Goal: Task Accomplishment & Management: Use online tool/utility

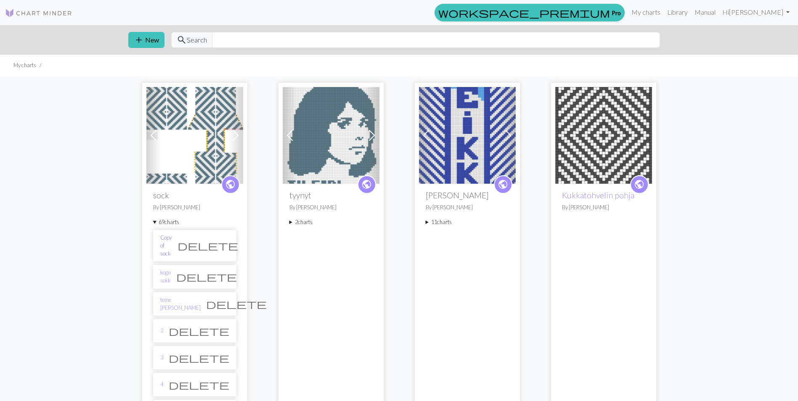
click at [172, 241] on link "Copy of sock" at bounding box center [166, 246] width 12 height 24
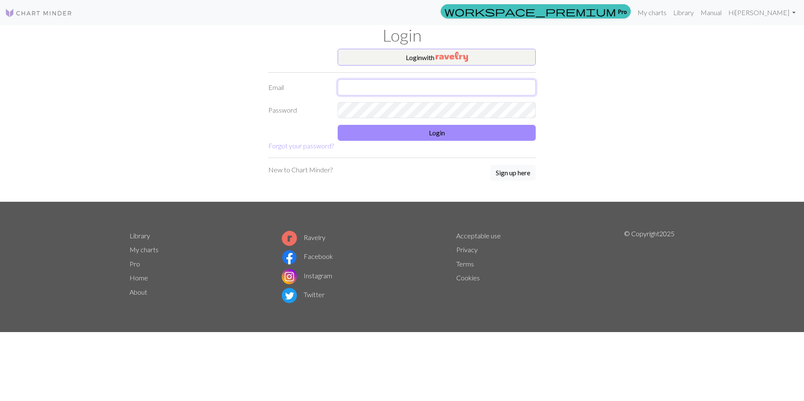
click at [411, 86] on input "text" at bounding box center [437, 87] width 198 height 16
type input "maris.rouvali@gmail.com"
click at [438, 131] on button "Login" at bounding box center [437, 133] width 198 height 16
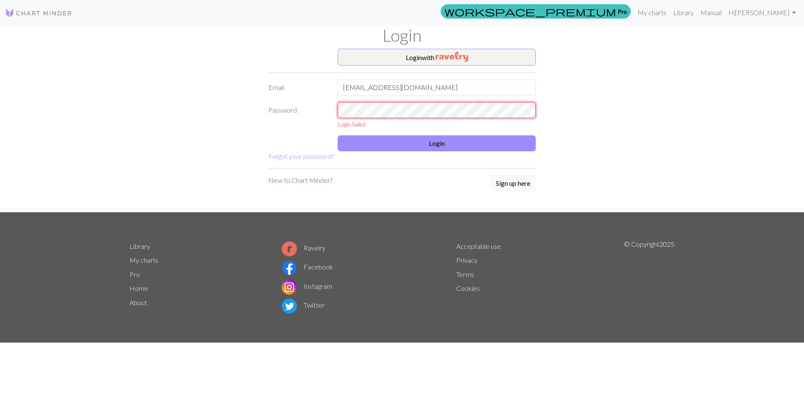
click at [303, 114] on div "Password Login failed" at bounding box center [402, 115] width 278 height 26
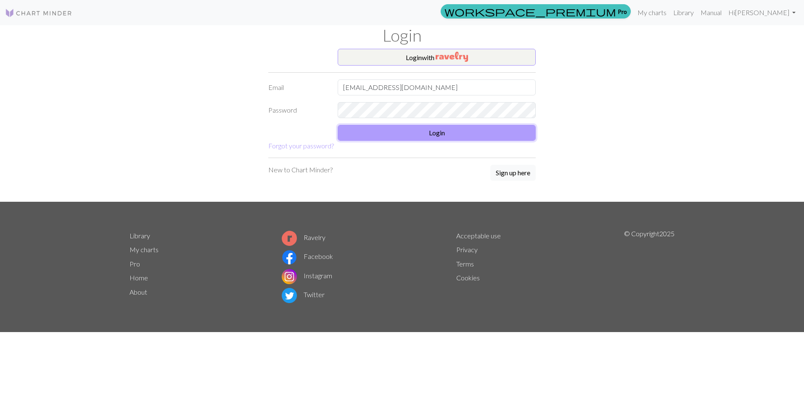
click at [373, 135] on button "Login" at bounding box center [437, 133] width 198 height 16
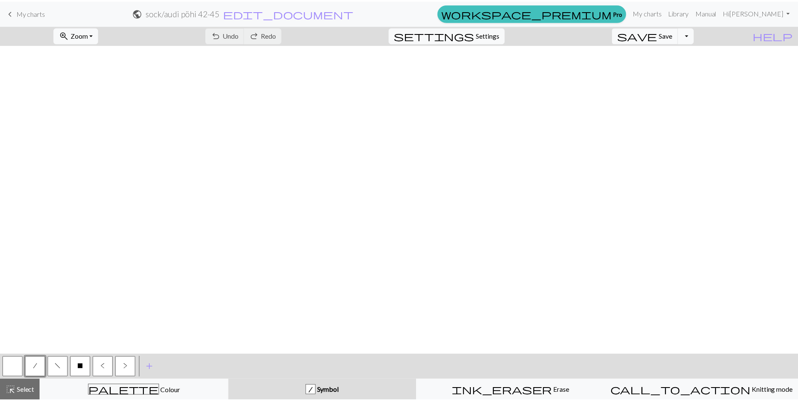
scroll to position [841, 0]
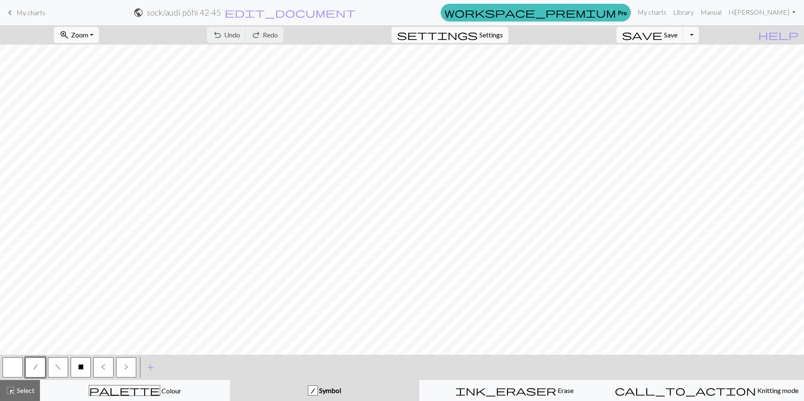
click at [28, 15] on span "My charts" at bounding box center [30, 12] width 29 height 8
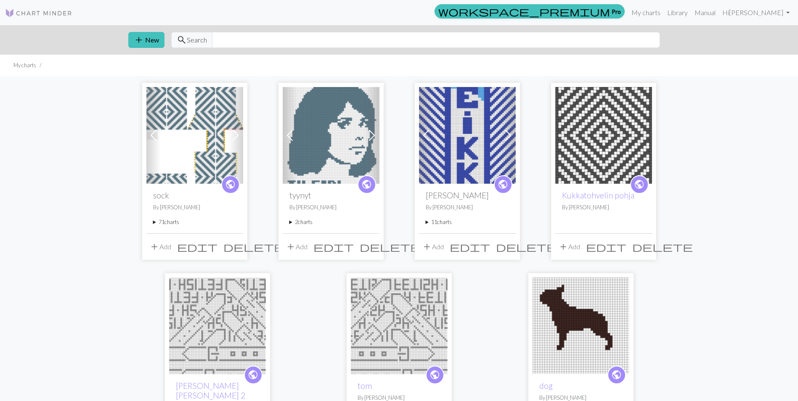
click at [169, 221] on summary "71 charts" at bounding box center [194, 222] width 83 height 8
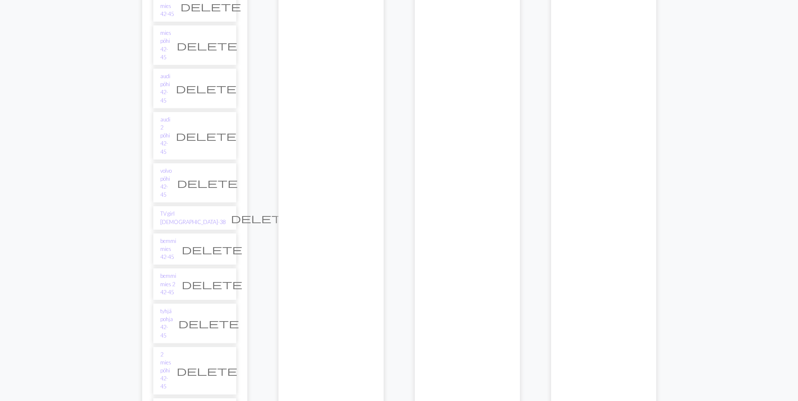
scroll to position [1968, 0]
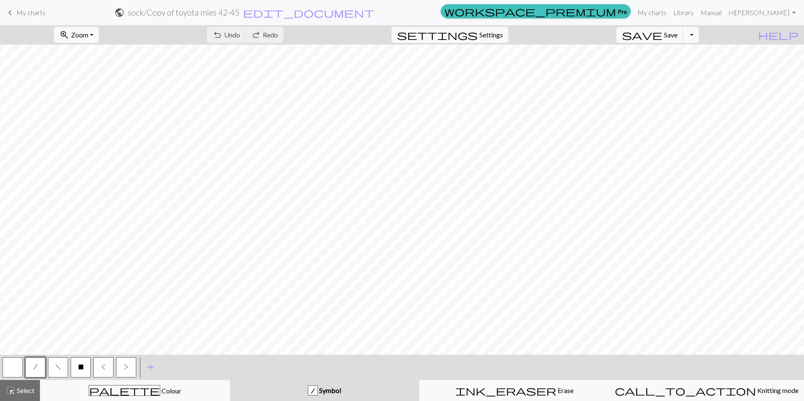
drag, startPoint x: 8, startPoint y: 15, endPoint x: 13, endPoint y: 15, distance: 4.6
click at [8, 15] on span "keyboard_arrow_left" at bounding box center [10, 13] width 10 height 12
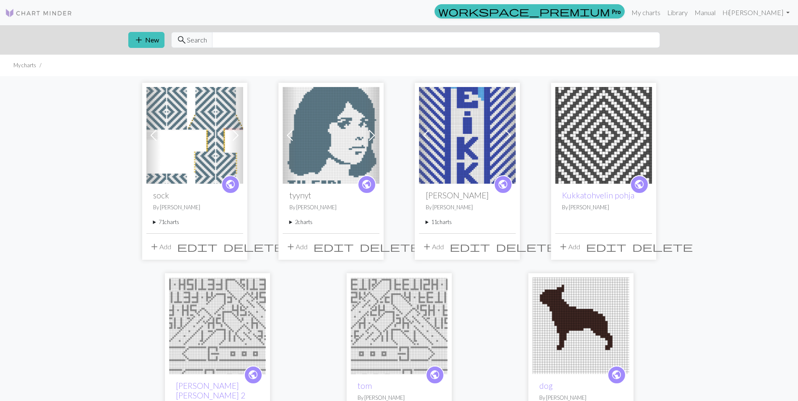
click at [166, 221] on summary "71 charts" at bounding box center [194, 222] width 83 height 8
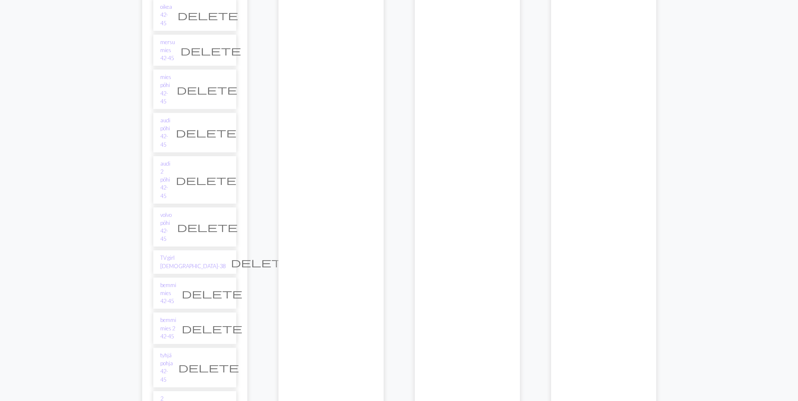
scroll to position [2019, 0]
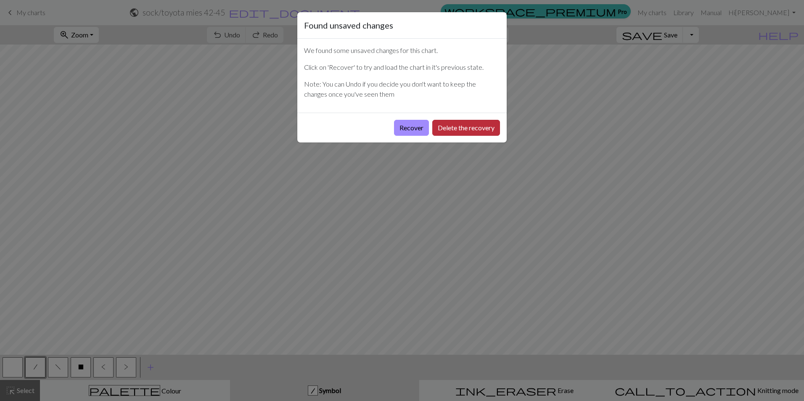
click at [456, 127] on button "Delete the recovery" at bounding box center [466, 128] width 68 height 16
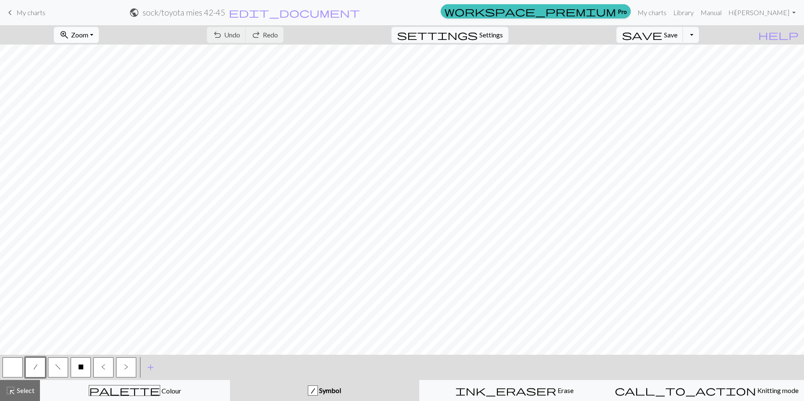
click at [99, 34] on button "zoom_in Zoom Zoom" at bounding box center [76, 35] width 45 height 16
click at [93, 98] on button "50%" at bounding box center [87, 100] width 66 height 13
click at [360, 16] on span "edit_document" at bounding box center [294, 13] width 131 height 12
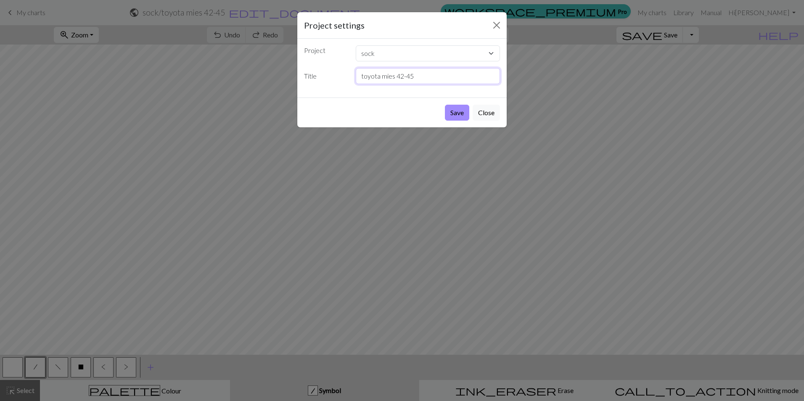
click at [394, 78] on input "toyota mies 42-45" at bounding box center [428, 76] width 145 height 16
type input "toyota mies tumma pojha 42-45"
click at [464, 112] on button "Save" at bounding box center [457, 113] width 24 height 16
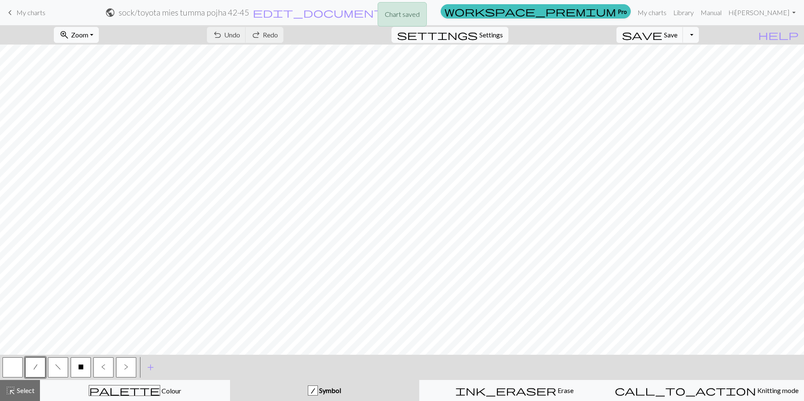
click at [31, 16] on div "Chart saved" at bounding box center [402, 16] width 804 height 33
click at [21, 11] on span "My charts" at bounding box center [30, 12] width 29 height 8
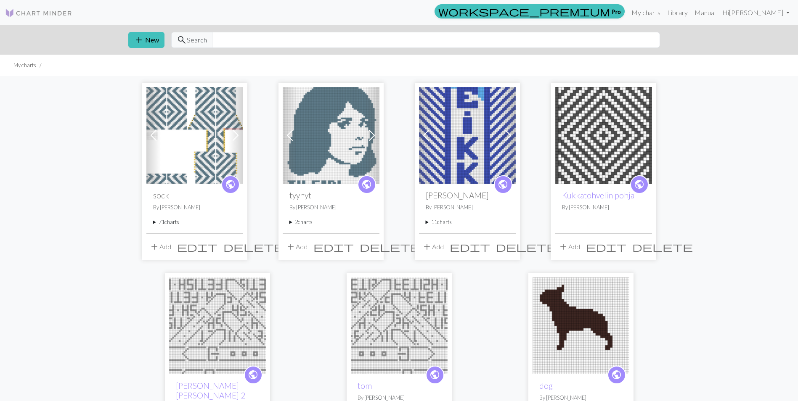
click at [171, 220] on summary "71 charts" at bounding box center [194, 222] width 83 height 8
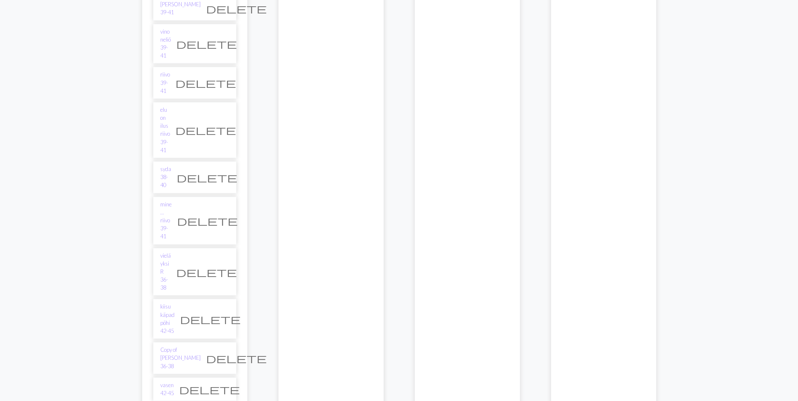
scroll to position [1893, 0]
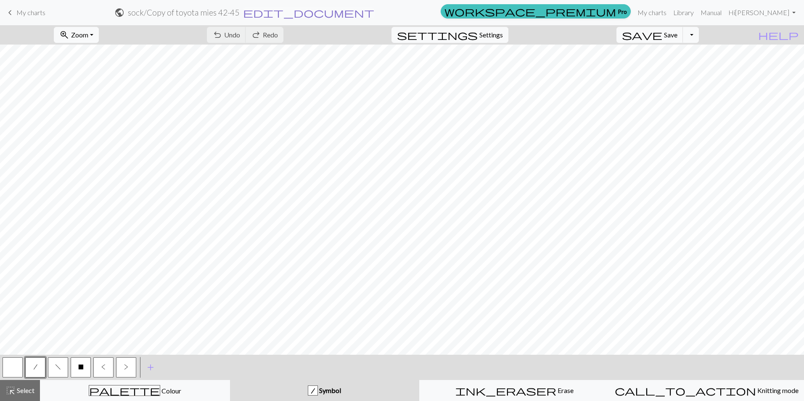
click at [374, 16] on span "edit_document" at bounding box center [308, 13] width 131 height 12
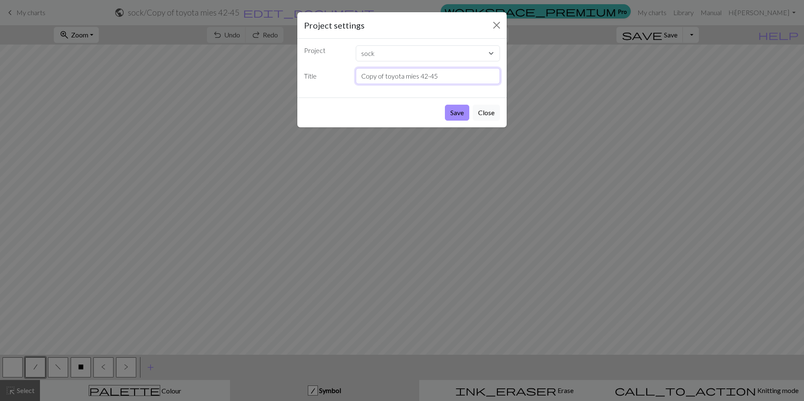
drag, startPoint x: 383, startPoint y: 75, endPoint x: 336, endPoint y: 75, distance: 46.7
click at [337, 75] on div "Title Copy of toyota mies 42-45" at bounding box center [402, 76] width 206 height 16
click at [396, 78] on input "toyota mies 42-45" at bounding box center [428, 76] width 145 height 16
type input "toyota mies vaalea pohja 42-45"
click at [454, 108] on button "Save" at bounding box center [457, 113] width 24 height 16
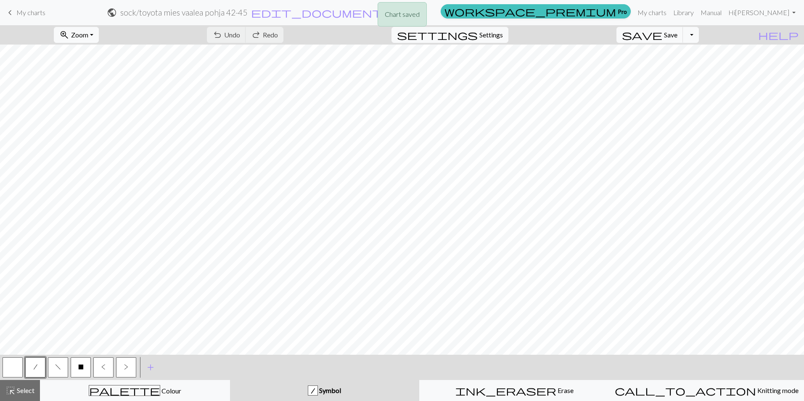
click at [11, 18] on div "Chart saved" at bounding box center [402, 16] width 804 height 33
click at [19, 13] on span "My charts" at bounding box center [30, 12] width 29 height 8
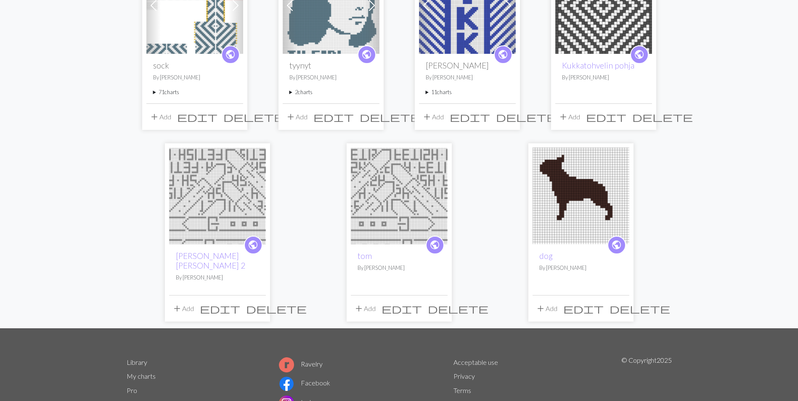
scroll to position [52, 0]
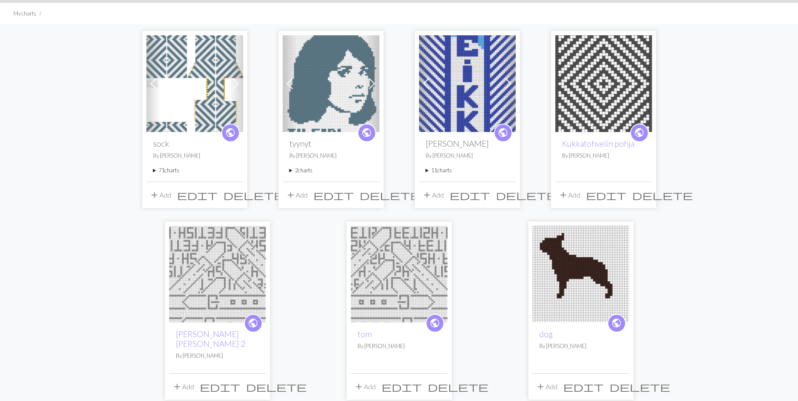
click at [182, 168] on summary "71 charts" at bounding box center [194, 171] width 83 height 8
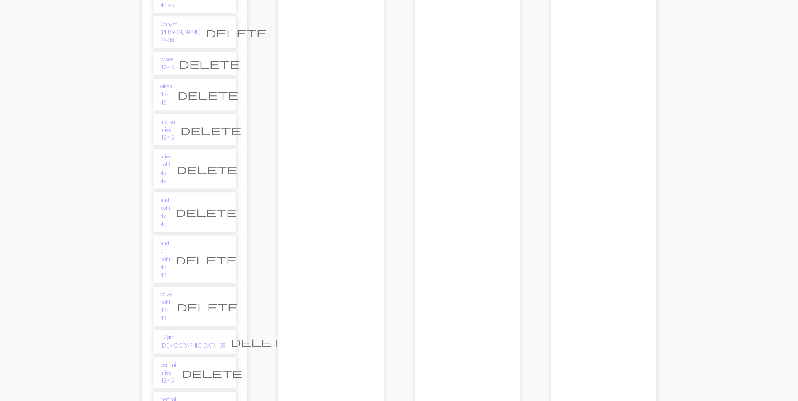
scroll to position [2029, 0]
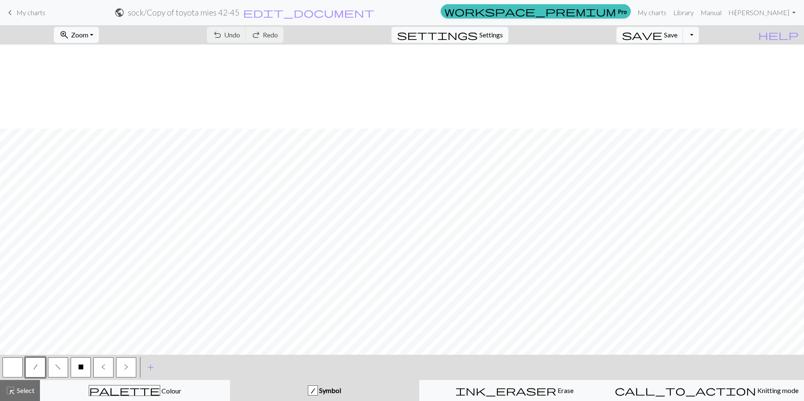
scroll to position [84, 0]
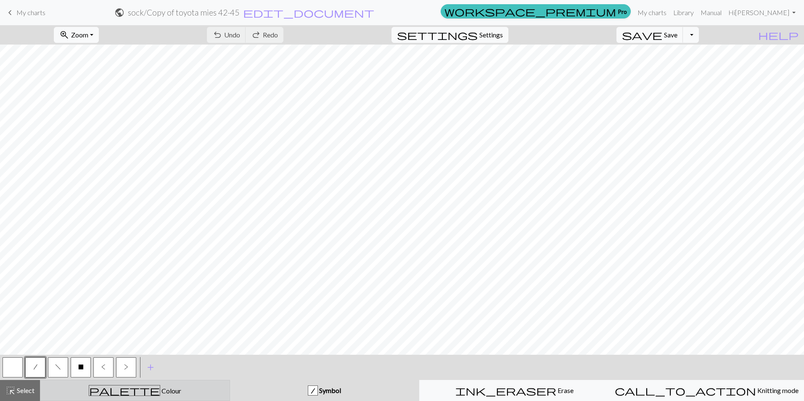
click at [188, 389] on div "palette Colour Colour" at bounding box center [134, 390] width 179 height 11
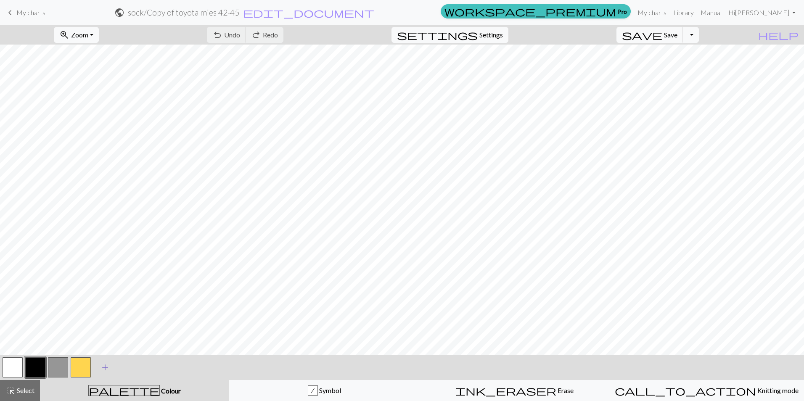
click at [106, 363] on span "add" at bounding box center [105, 368] width 10 height 12
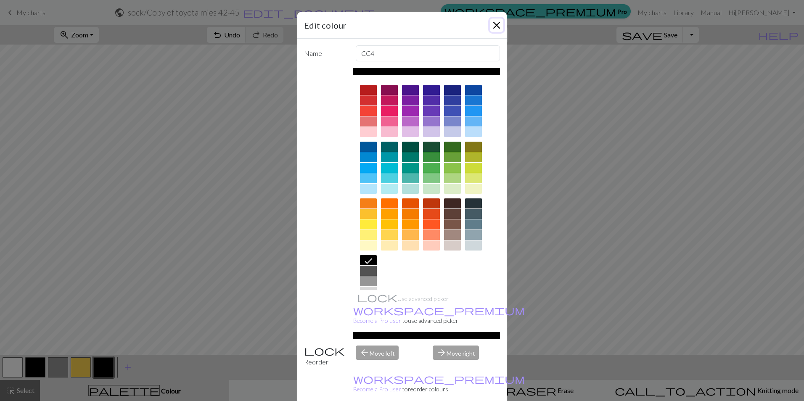
click at [495, 24] on button "Close" at bounding box center [496, 25] width 13 height 13
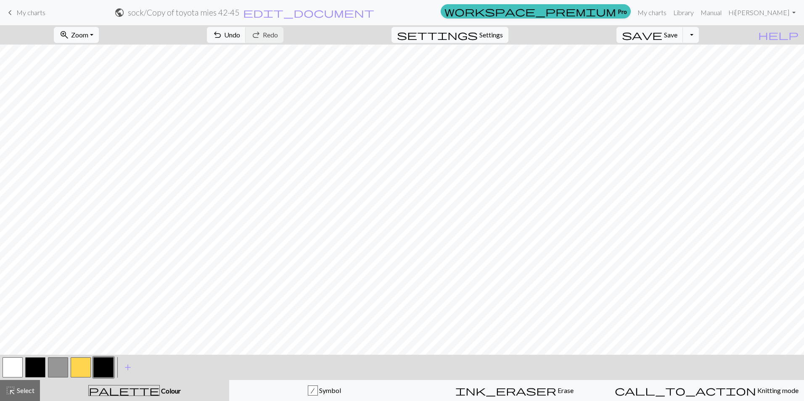
click at [58, 366] on button "button" at bounding box center [58, 368] width 20 height 20
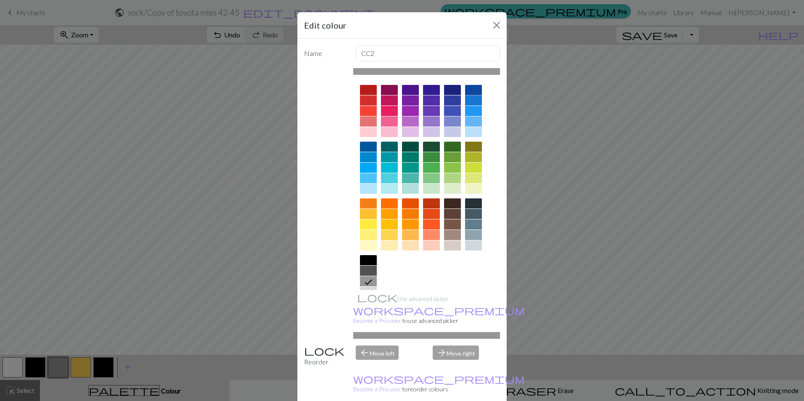
click at [474, 90] on div at bounding box center [473, 90] width 17 height 10
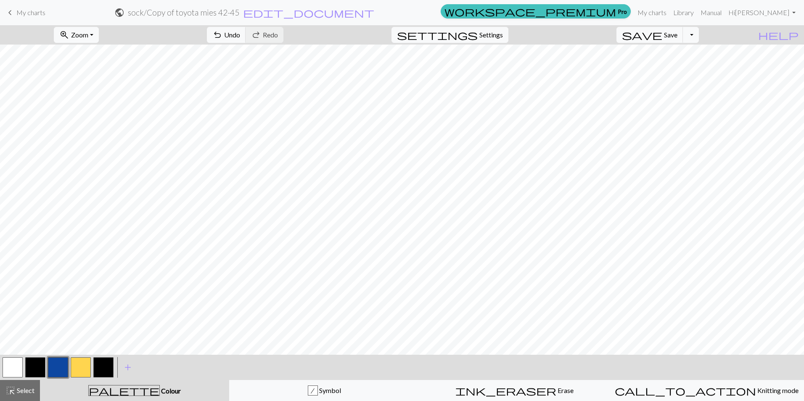
click at [17, 368] on button "button" at bounding box center [13, 368] width 20 height 20
click at [10, 362] on button "button" at bounding box center [13, 368] width 20 height 20
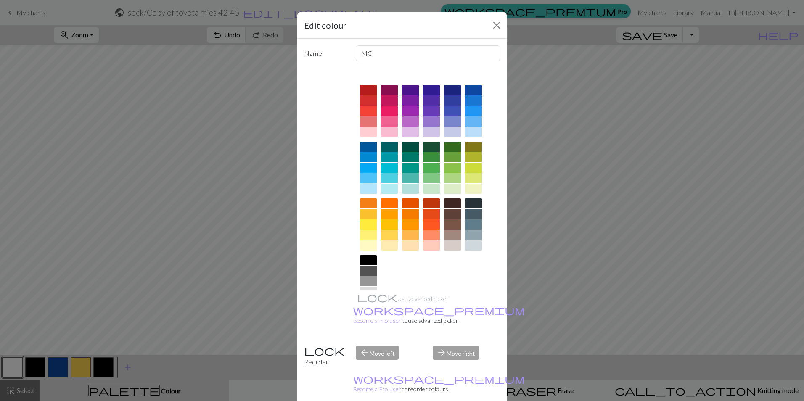
click at [369, 180] on div at bounding box center [368, 178] width 17 height 10
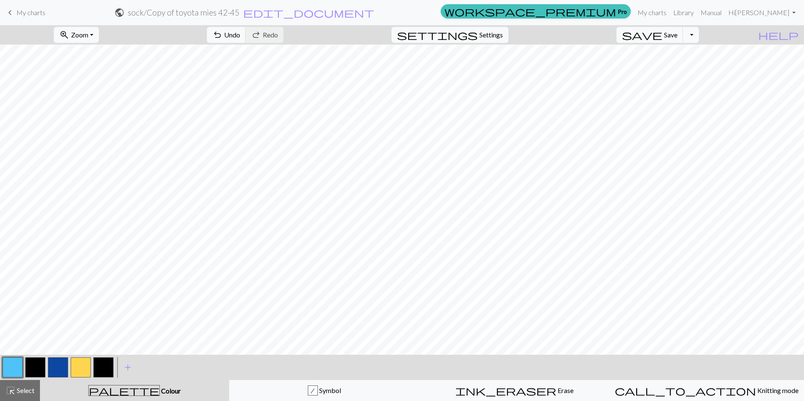
click at [14, 368] on button "button" at bounding box center [13, 368] width 20 height 20
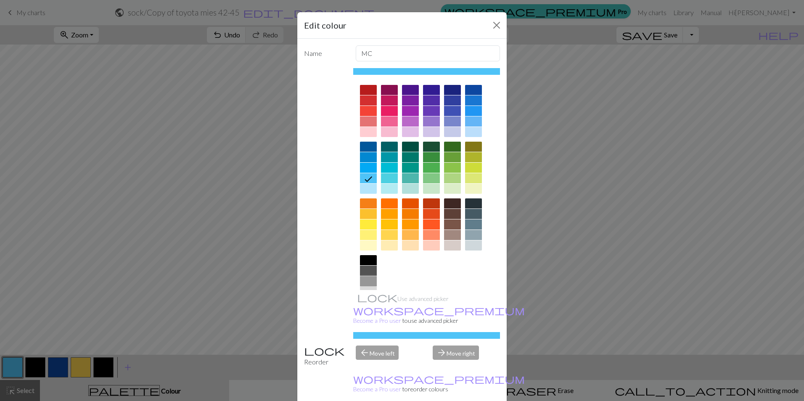
click at [365, 279] on div at bounding box center [368, 281] width 17 height 10
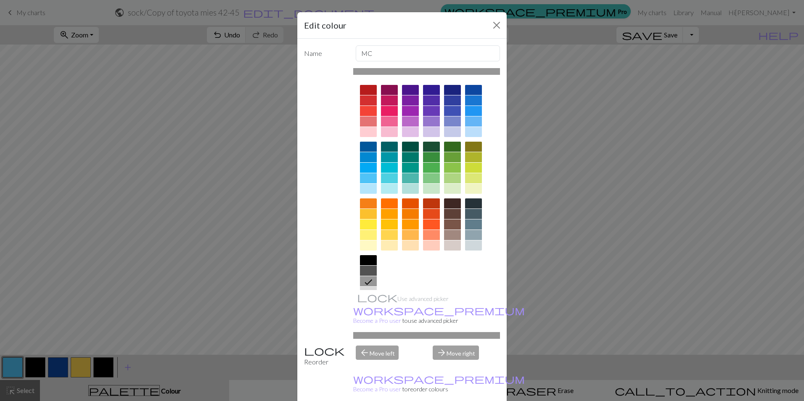
drag, startPoint x: 450, startPoint y: 391, endPoint x: 452, endPoint y: 378, distance: 12.9
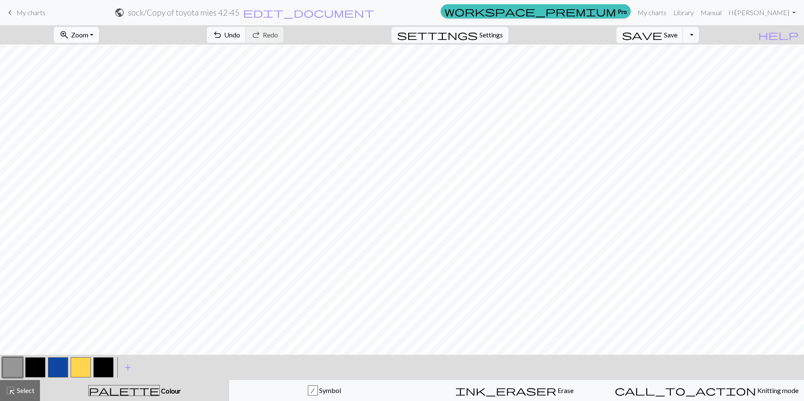
click at [99, 36] on button "zoom_in Zoom Zoom" at bounding box center [76, 35] width 45 height 16
click at [93, 98] on button "50%" at bounding box center [87, 100] width 66 height 13
click at [15, 369] on button "button" at bounding box center [13, 368] width 20 height 20
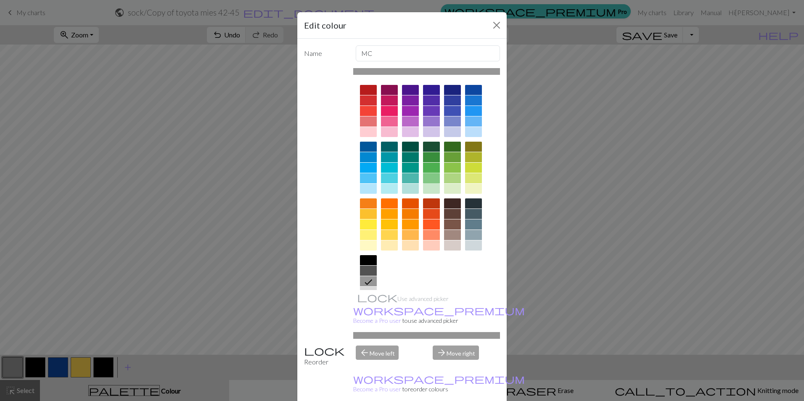
drag, startPoint x: 429, startPoint y: 176, endPoint x: 432, endPoint y: 191, distance: 16.0
click at [429, 176] on div at bounding box center [431, 178] width 17 height 10
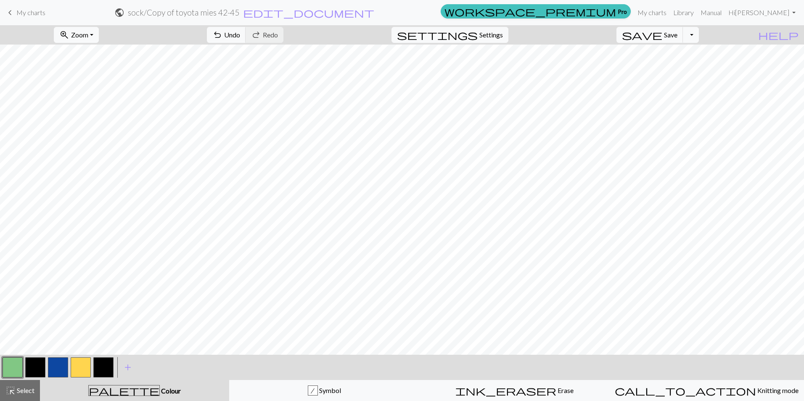
click at [21, 373] on button "button" at bounding box center [13, 368] width 20 height 20
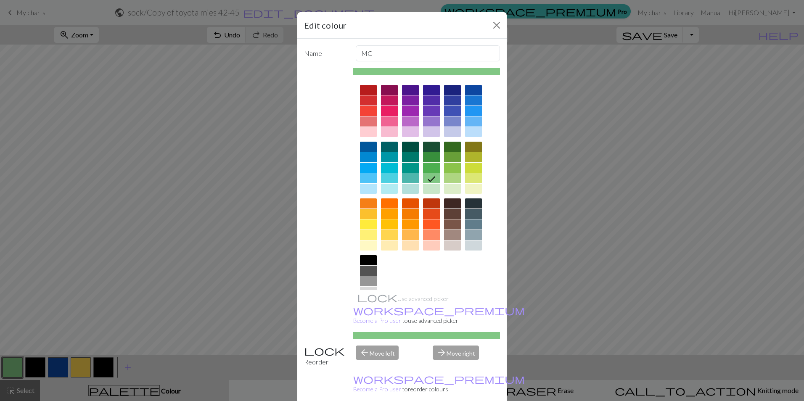
click at [387, 213] on div at bounding box center [389, 214] width 17 height 10
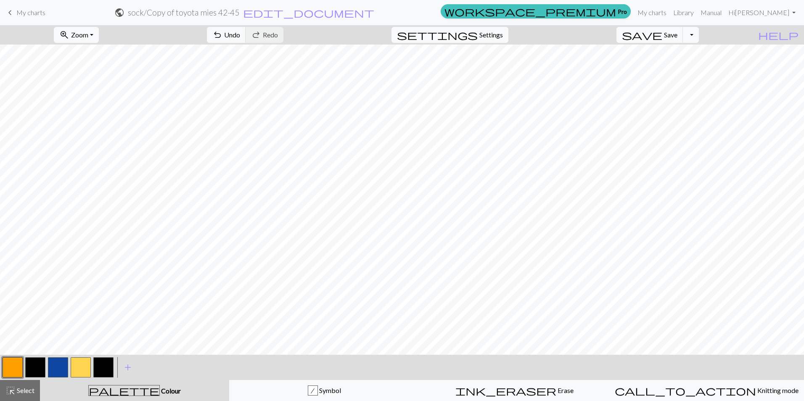
click at [18, 369] on button "button" at bounding box center [13, 368] width 20 height 20
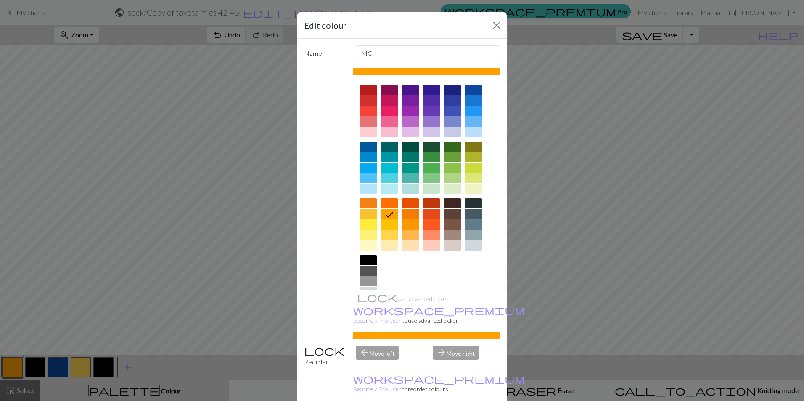
click at [447, 230] on div at bounding box center [452, 227] width 17 height 57
drag, startPoint x: 449, startPoint y: 233, endPoint x: 456, endPoint y: 125, distance: 107.9
click at [449, 233] on div at bounding box center [452, 235] width 17 height 10
